Goal: Navigation & Orientation: Find specific page/section

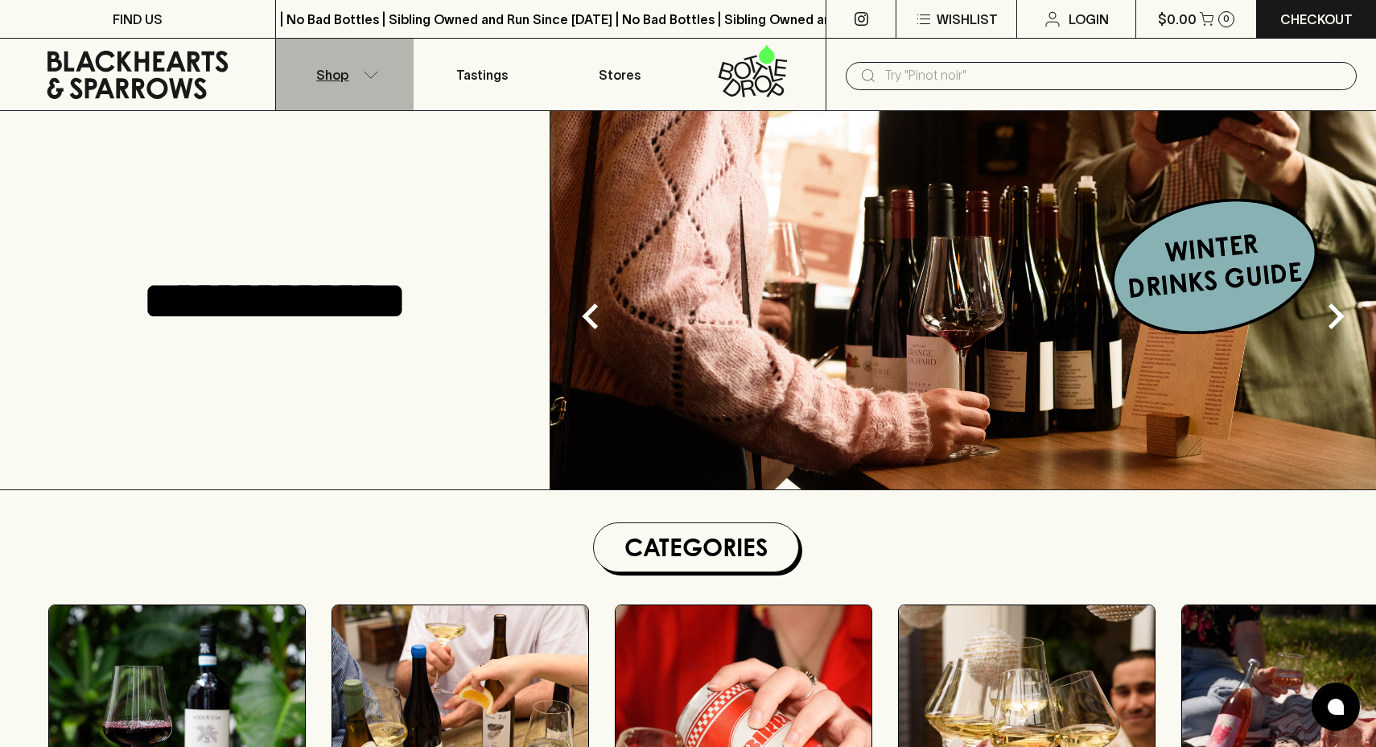
click at [373, 73] on icon "button" at bounding box center [371, 75] width 16 height 8
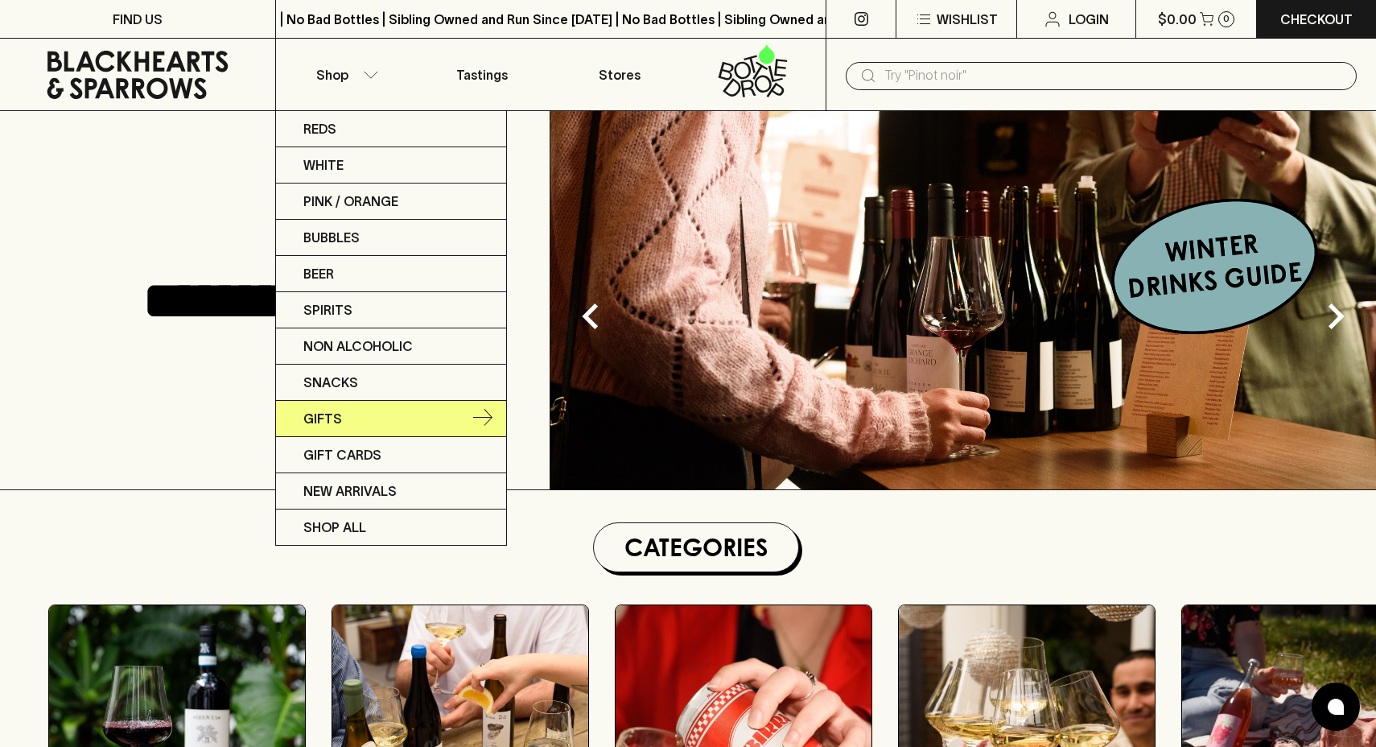
click at [351, 418] on link "Gifts" at bounding box center [391, 419] width 230 height 36
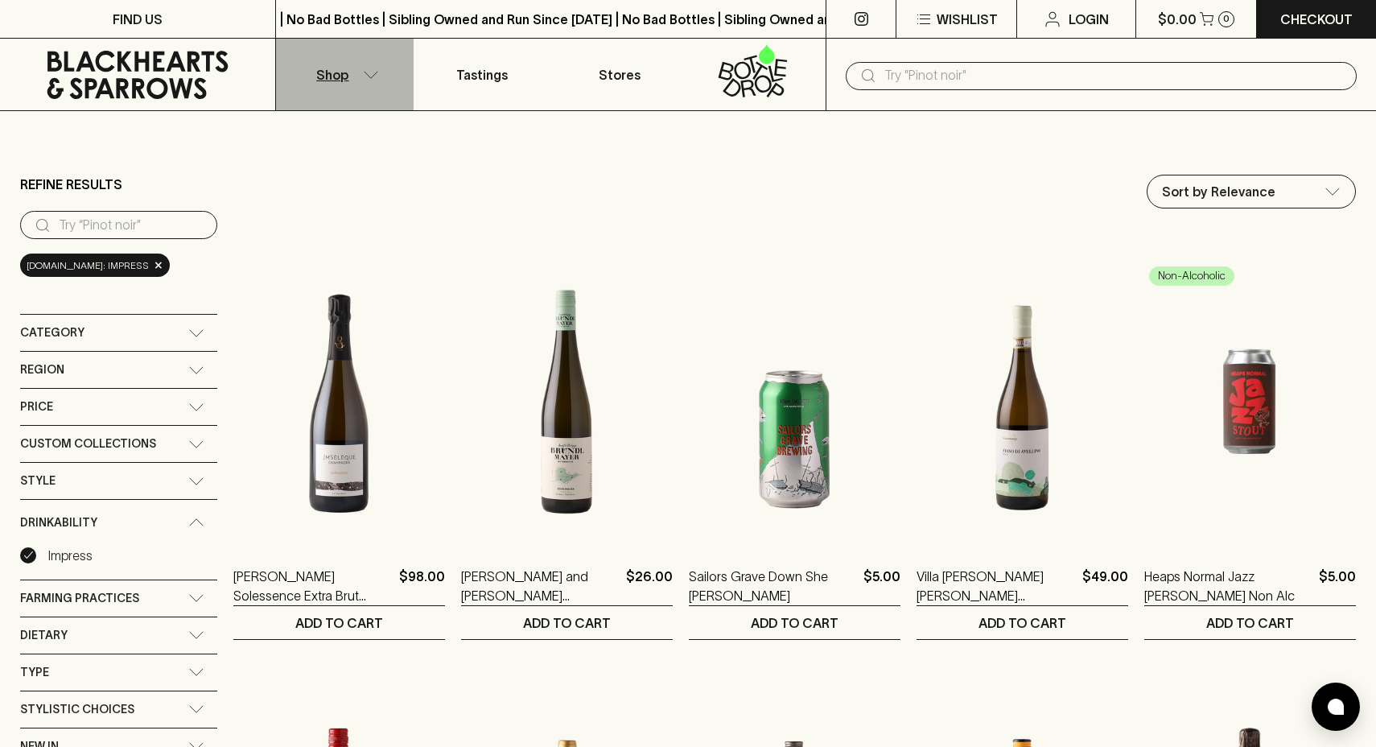
click at [348, 70] on button "Shop" at bounding box center [345, 75] width 138 height 72
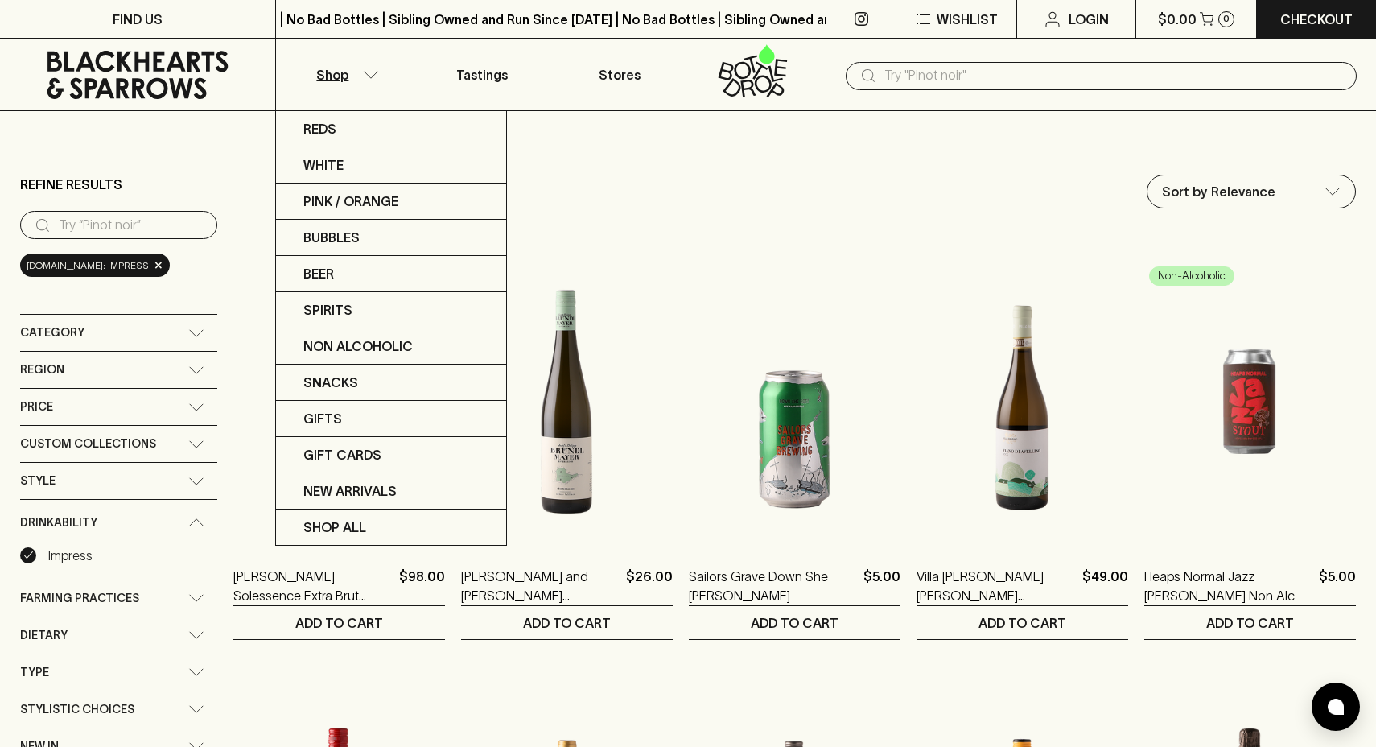
click at [191, 163] on div at bounding box center [688, 373] width 1376 height 747
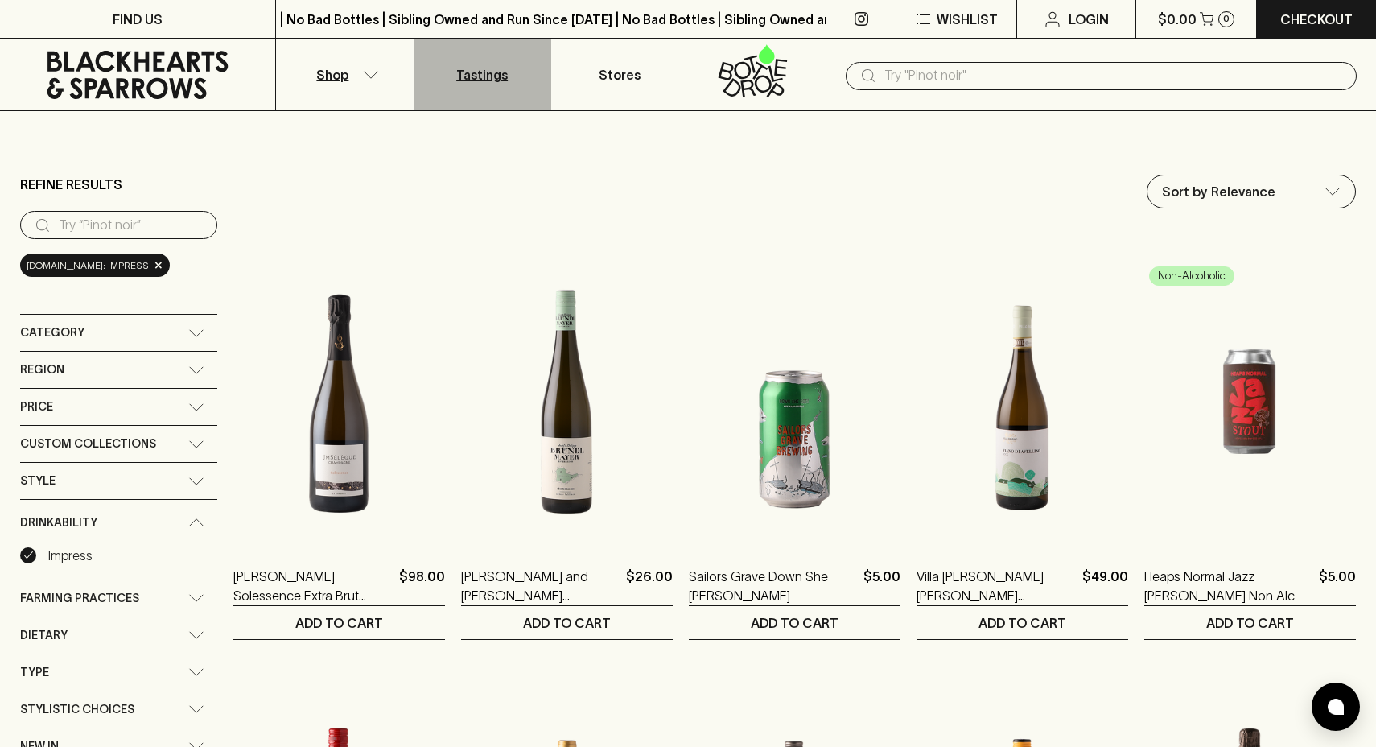
click at [505, 78] on p "Tastings" at bounding box center [481, 74] width 51 height 19
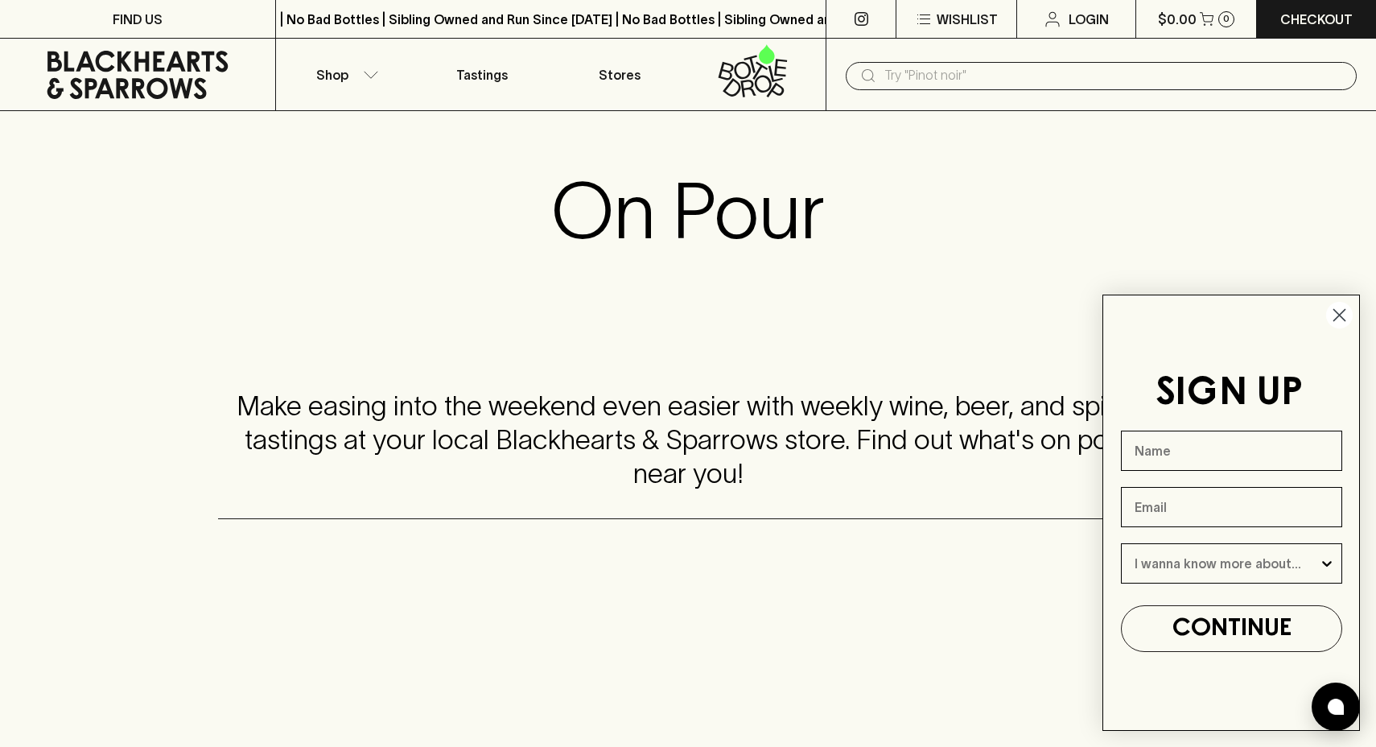
scroll to position [327, 0]
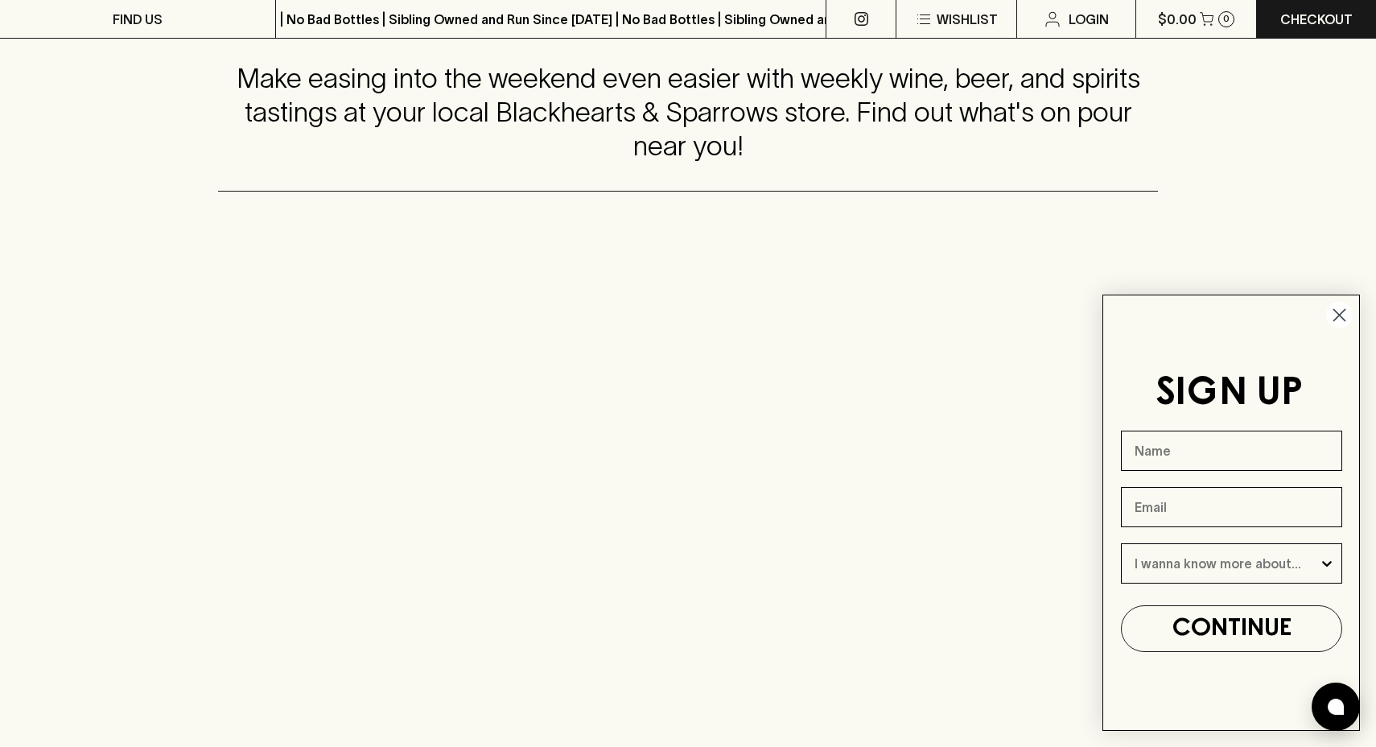
drag, startPoint x: 1330, startPoint y: 315, endPoint x: 1217, endPoint y: 385, distance: 132.9
click at [1330, 315] on circle "Close dialog" at bounding box center [1339, 315] width 27 height 27
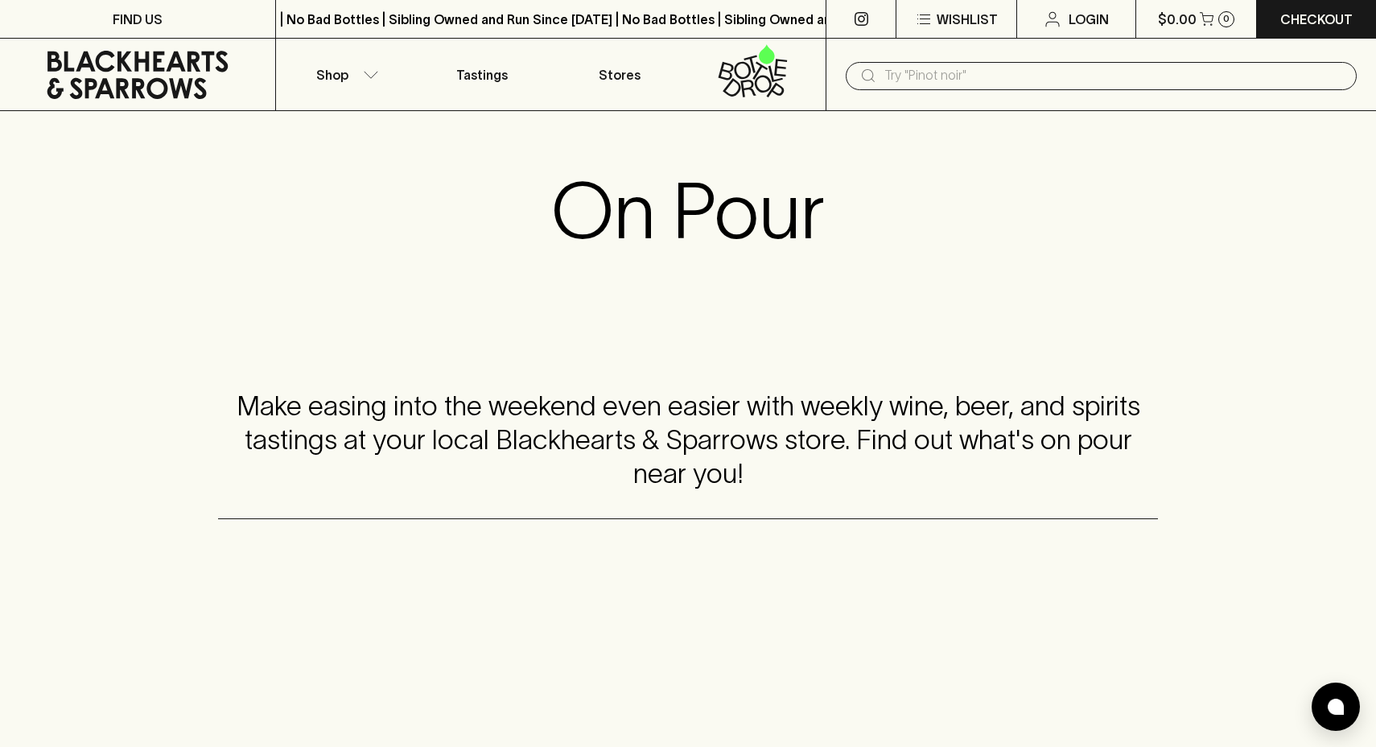
scroll to position [0, 0]
click at [356, 84] on button "Shop" at bounding box center [345, 75] width 138 height 72
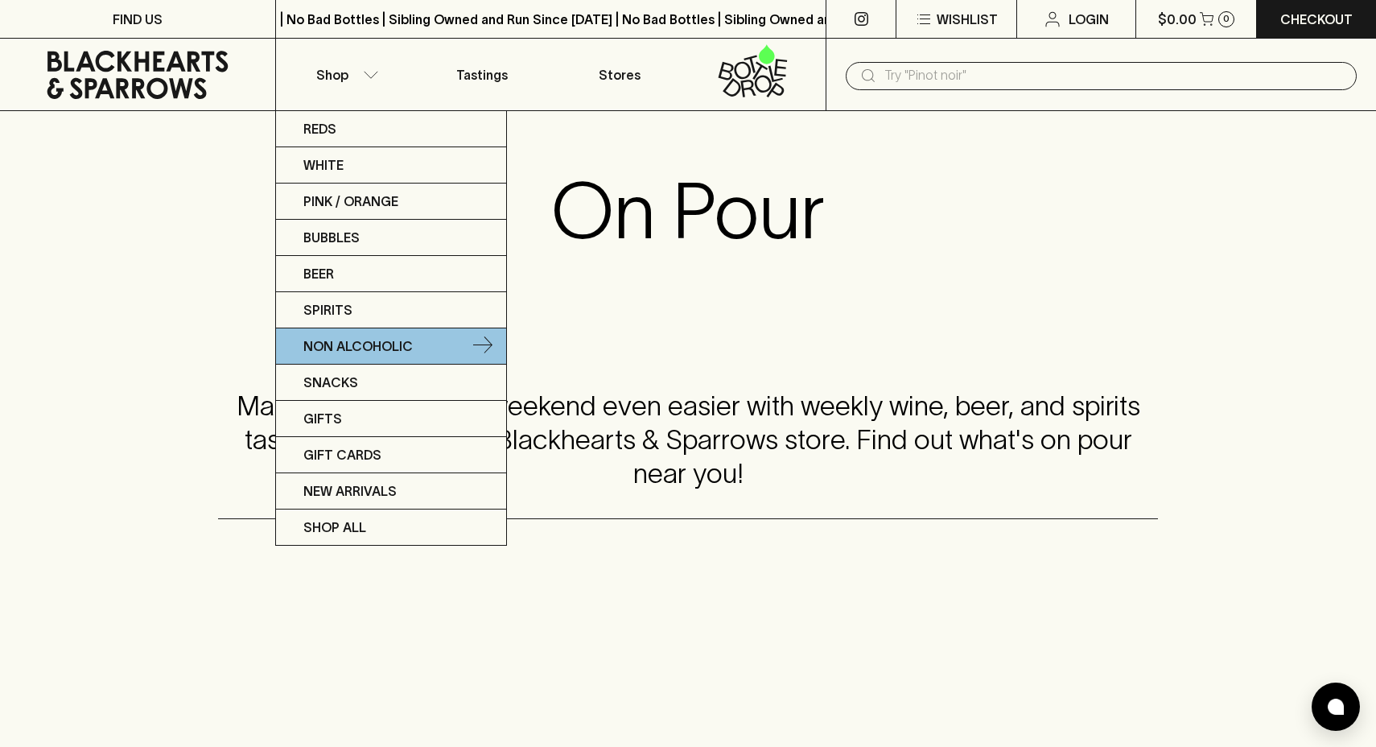
click at [325, 349] on p "Non Alcoholic" at bounding box center [357, 345] width 109 height 19
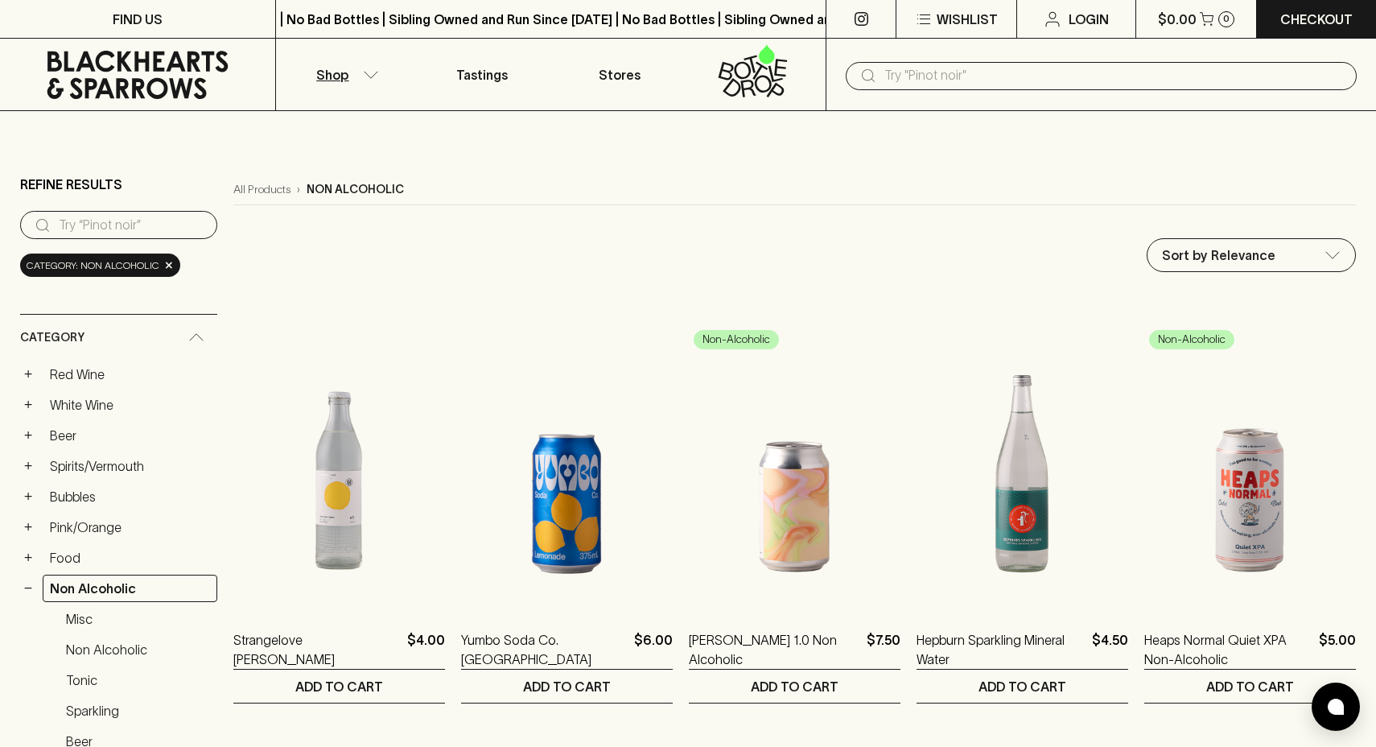
click at [368, 68] on button "Shop" at bounding box center [345, 75] width 138 height 72
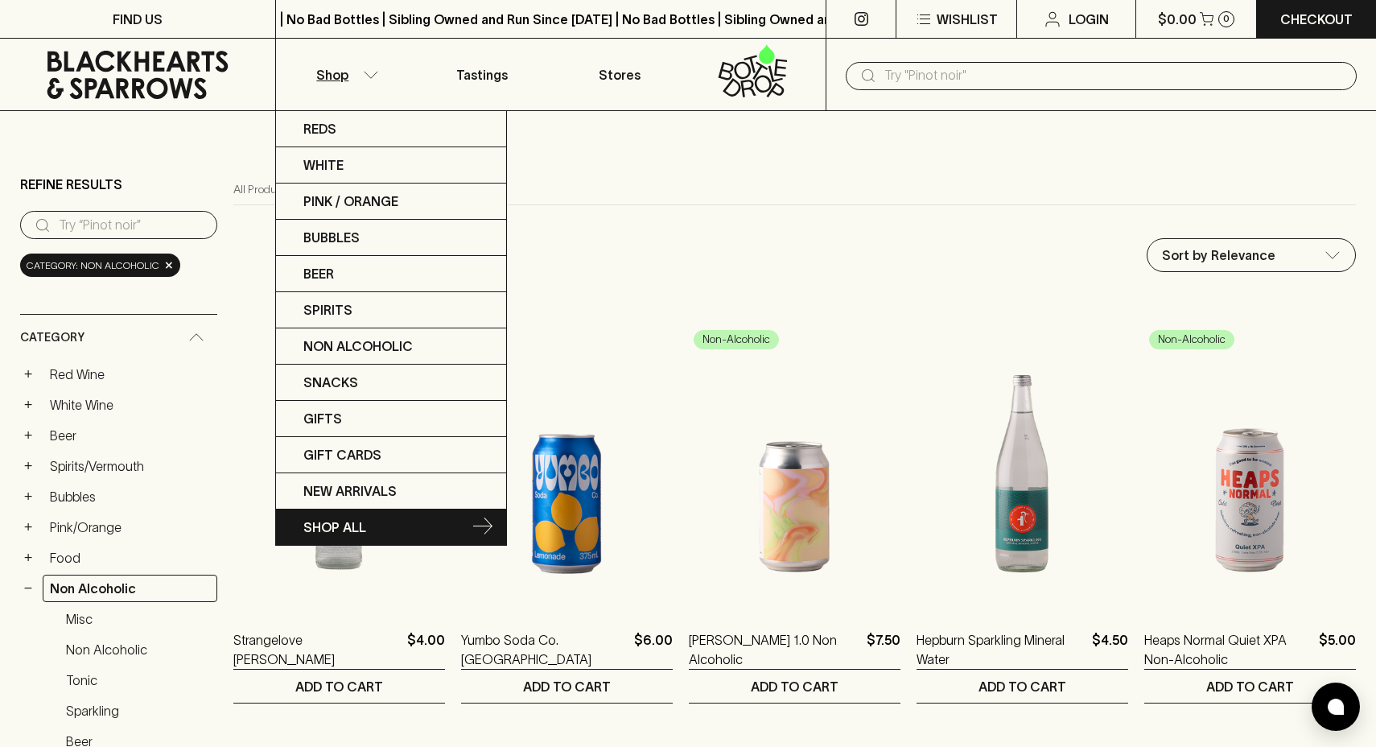
click at [373, 524] on link "SHOP ALL" at bounding box center [391, 526] width 230 height 35
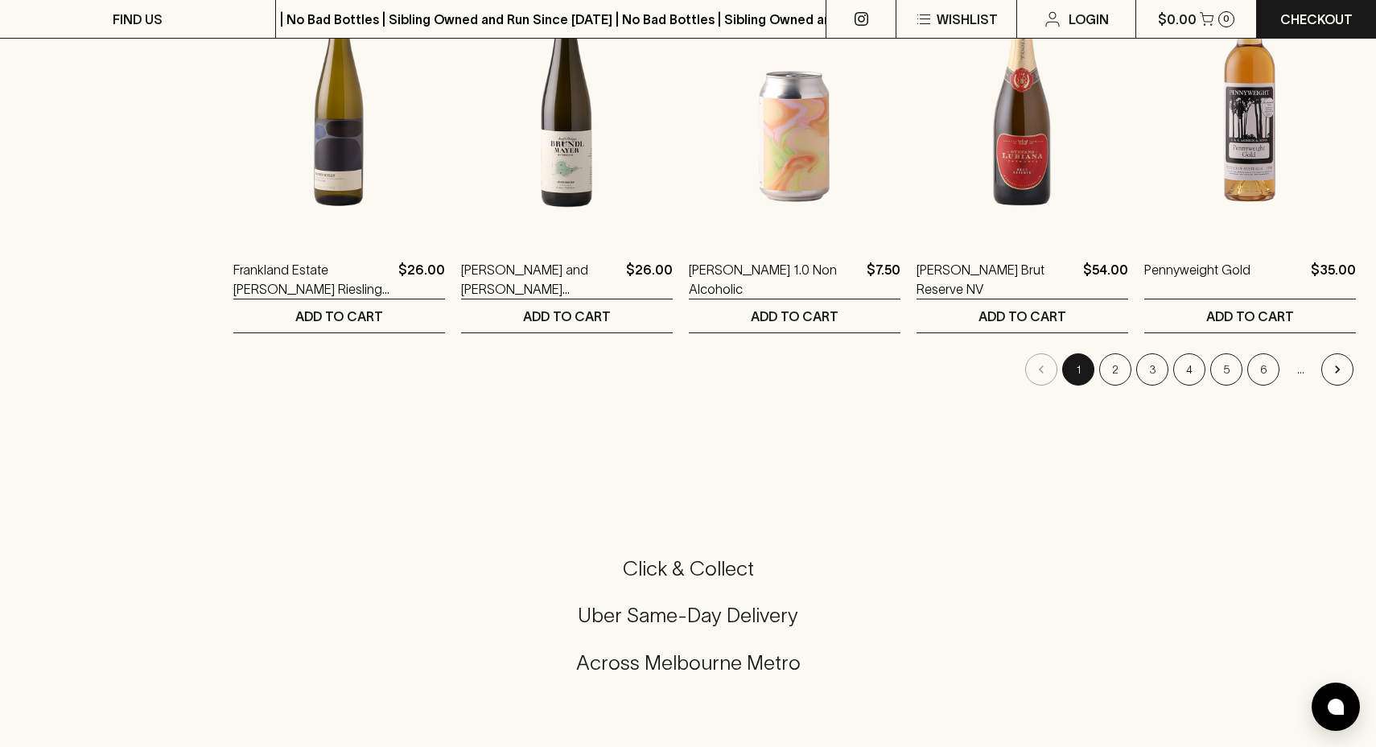
scroll to position [1468, 0]
